Goal: Task Accomplishment & Management: Complete application form

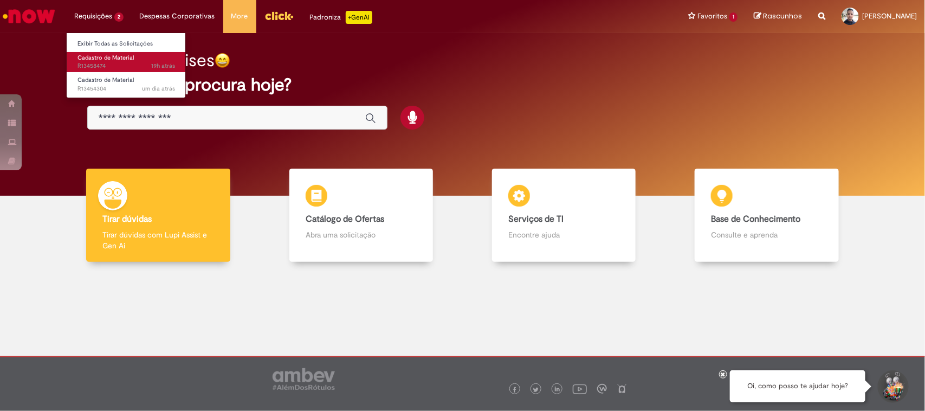
click at [102, 57] on span "Cadastro de Material" at bounding box center [106, 58] width 56 height 8
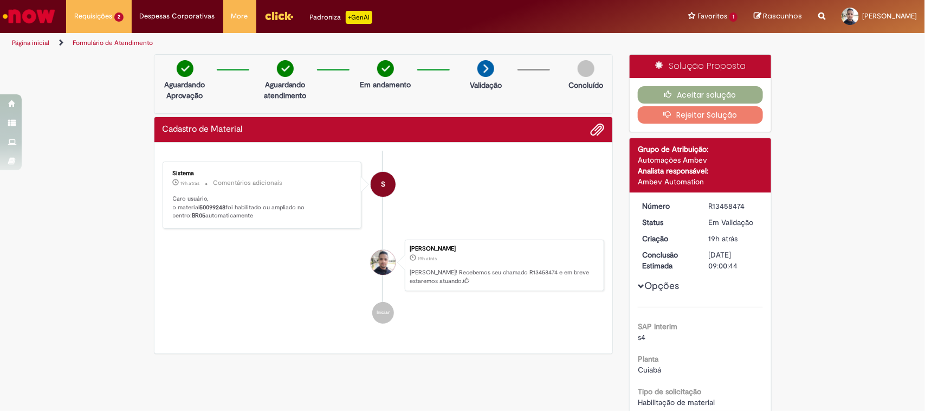
drag, startPoint x: 197, startPoint y: 144, endPoint x: 215, endPoint y: 144, distance: 18.4
click at [215, 144] on div "Enviar S Sistema 19h atrás 19 horas atrás Comentários adicionais Caro usuário, …" at bounding box center [383, 248] width 459 height 211
drag, startPoint x: 198, startPoint y: 207, endPoint x: 223, endPoint y: 206, distance: 24.9
click at [223, 206] on b "50099248" at bounding box center [213, 207] width 26 height 8
copy b "50099248"
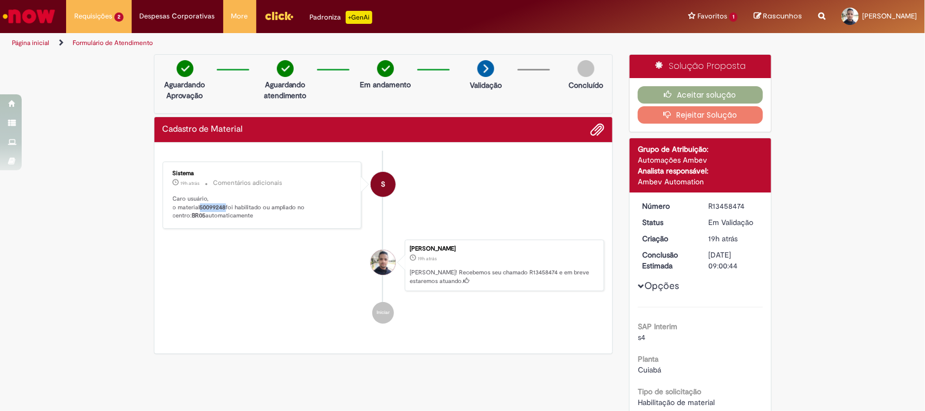
click at [727, 117] on button "Rejeitar Solução" at bounding box center [700, 114] width 125 height 17
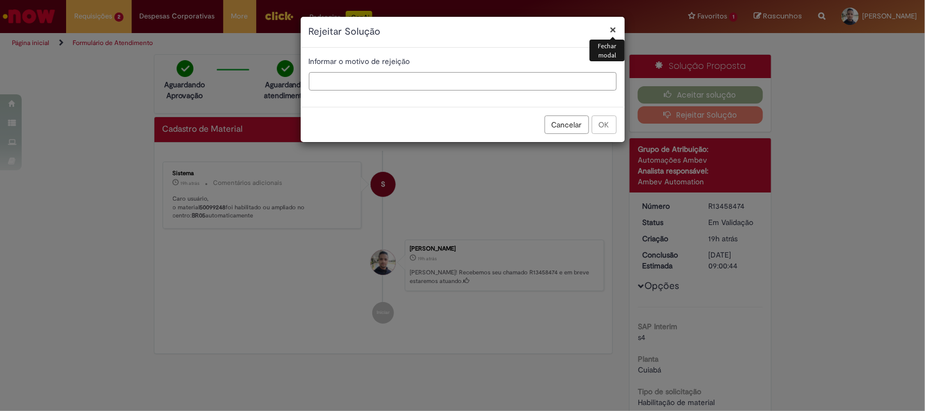
click at [478, 79] on input "text" at bounding box center [463, 81] width 308 height 18
type input "**********"
